Goal: Information Seeking & Learning: Find specific fact

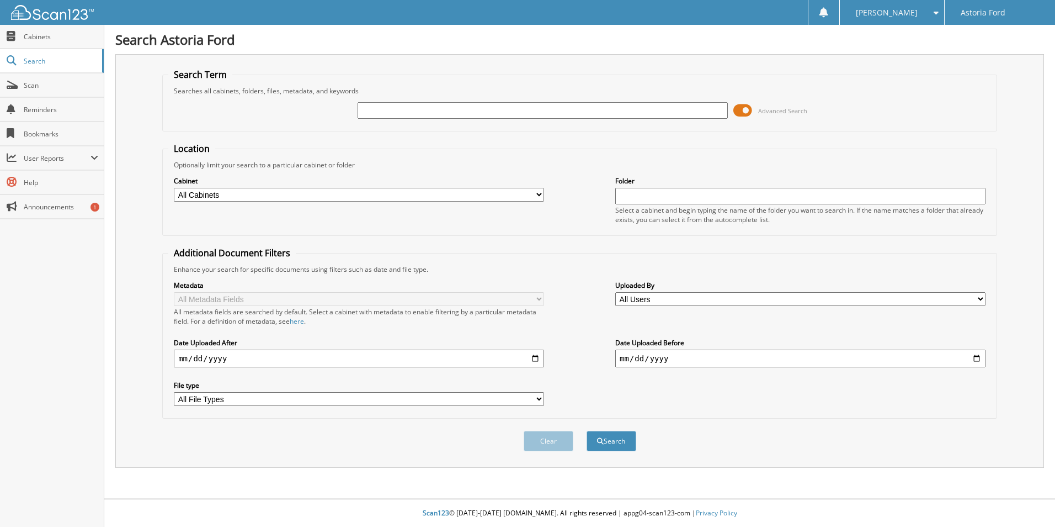
click at [421, 107] on input "text" at bounding box center [543, 110] width 370 height 17
type input "6144238"
click at [587, 431] on button "Search" at bounding box center [612, 441] width 50 height 20
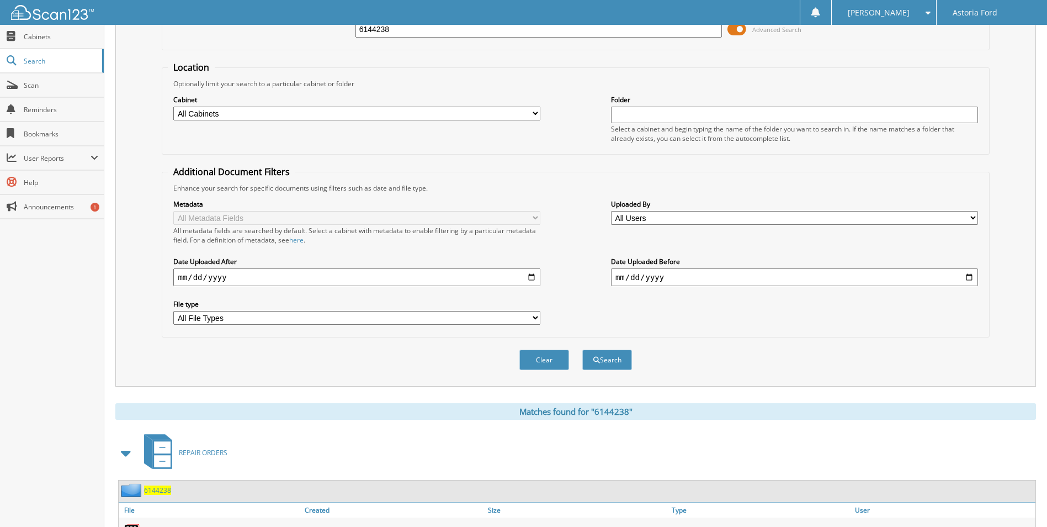
scroll to position [152, 0]
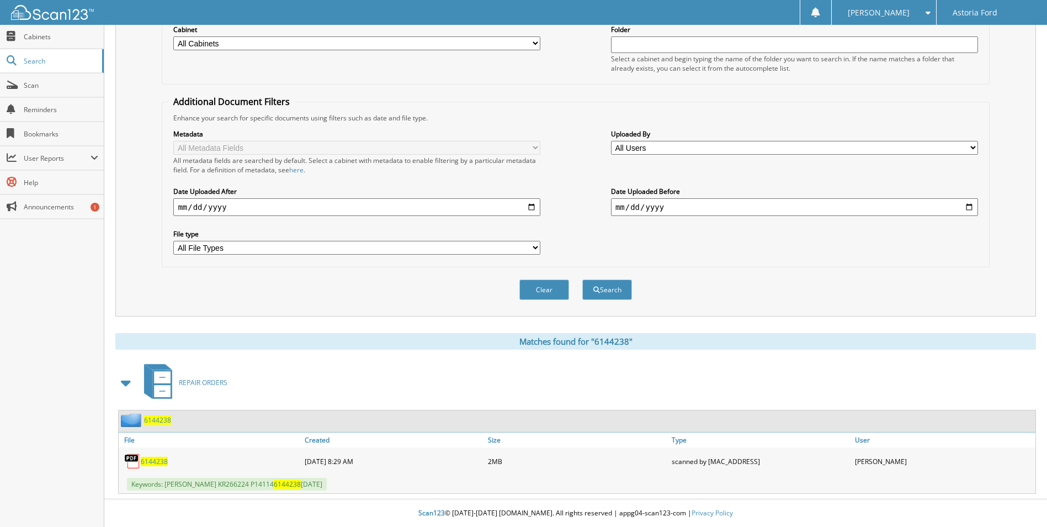
click at [160, 461] on span "6144238" at bounding box center [154, 460] width 27 height 9
